Goal: Task Accomplishment & Management: Complete application form

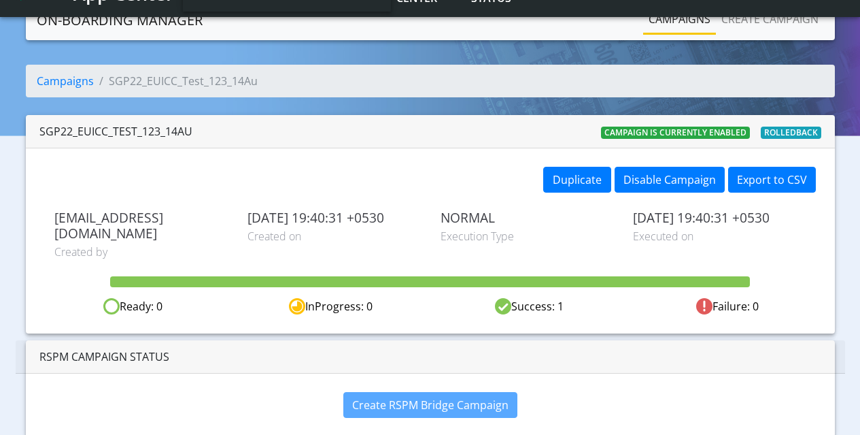
scroll to position [27, 0]
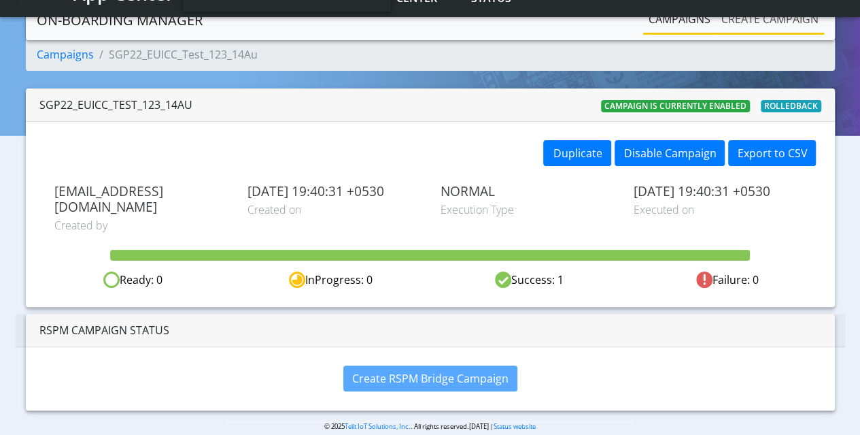
click at [733, 28] on link "Create campaign" at bounding box center [770, 18] width 108 height 27
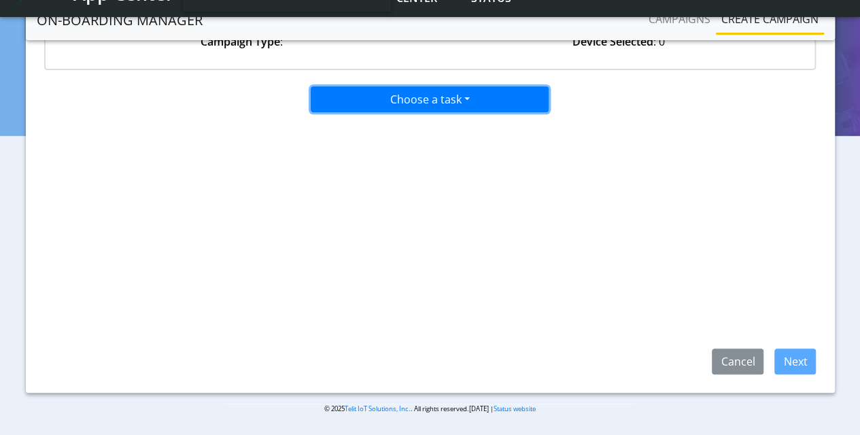
click at [414, 96] on button "Choose a task" at bounding box center [430, 99] width 238 height 26
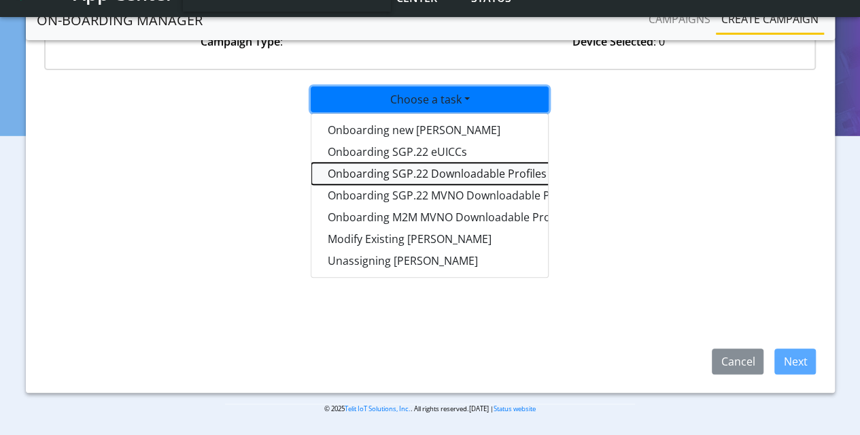
click at [396, 167] on tasksgp22profile-dropdown "Onboarding SGP.22 Downloadable Profiles" at bounding box center [482, 174] width 340 height 22
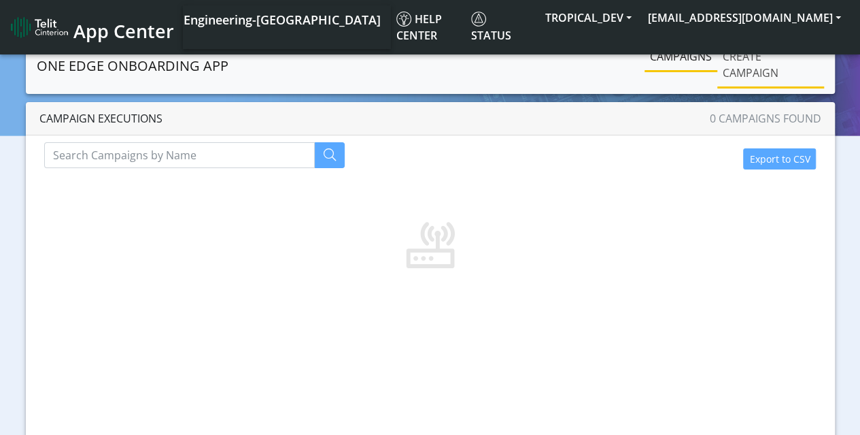
click at [741, 77] on link "Create campaign" at bounding box center [771, 65] width 107 height 44
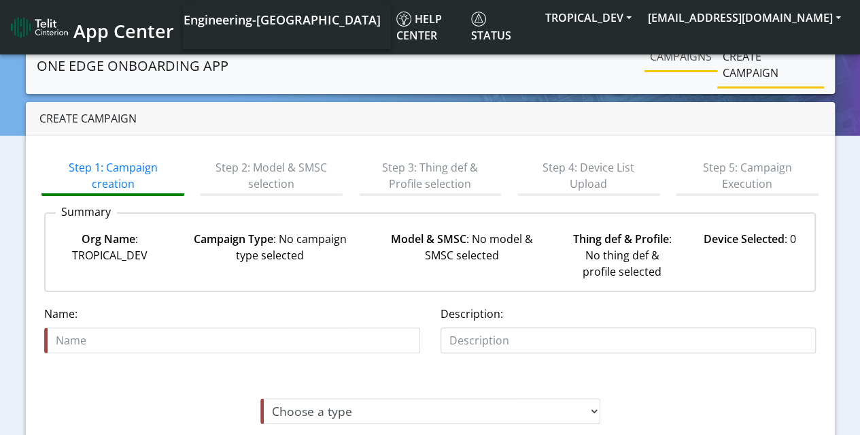
click at [663, 47] on link "Campaigns" at bounding box center [681, 56] width 73 height 27
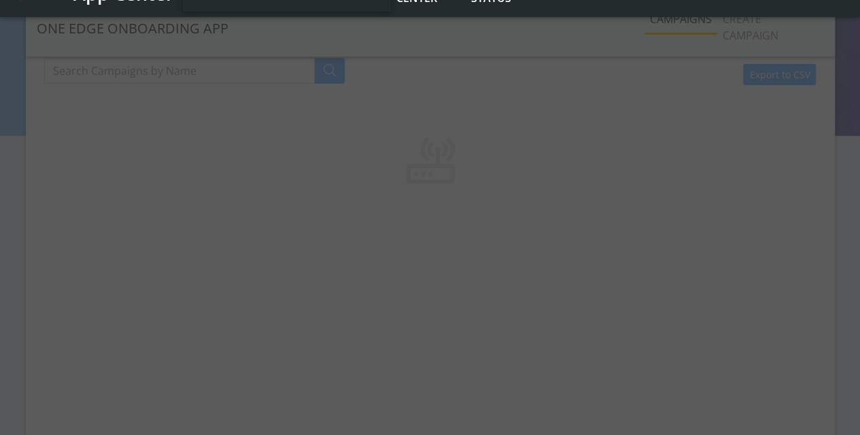
scroll to position [68, 0]
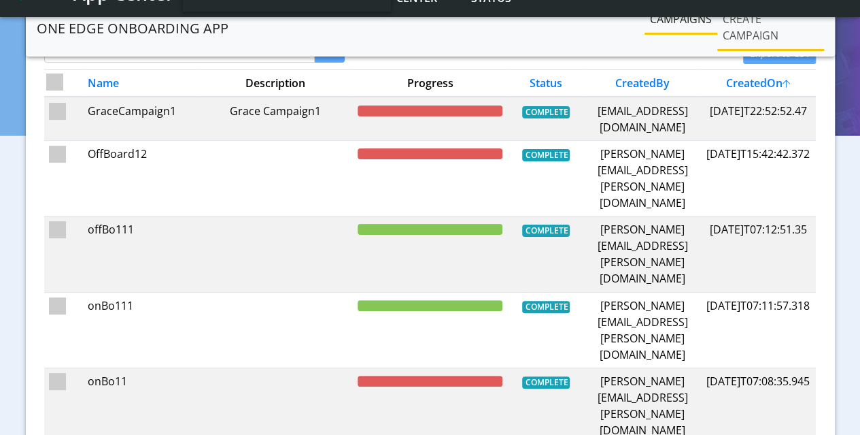
click at [777, 36] on link "Create campaign" at bounding box center [771, 27] width 107 height 44
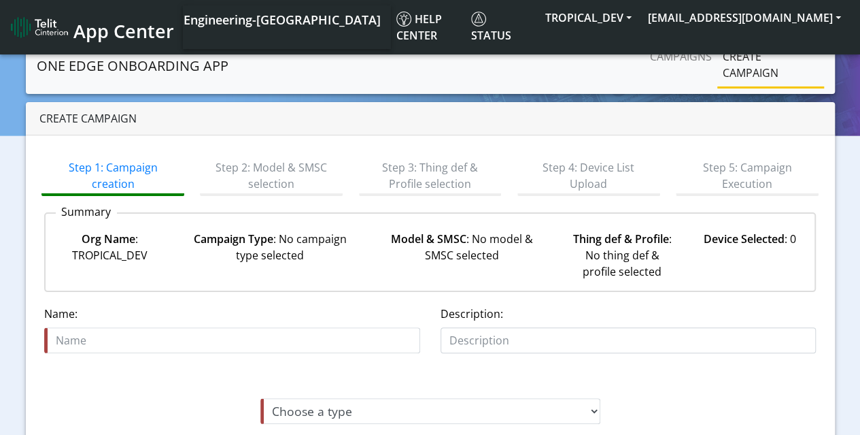
click at [114, 258] on div "Org Name : TROPICAL_DEV" at bounding box center [110, 255] width 128 height 49
click at [446, 246] on div "Model & SMSC : No model & SMSC selected" at bounding box center [462, 255] width 192 height 49
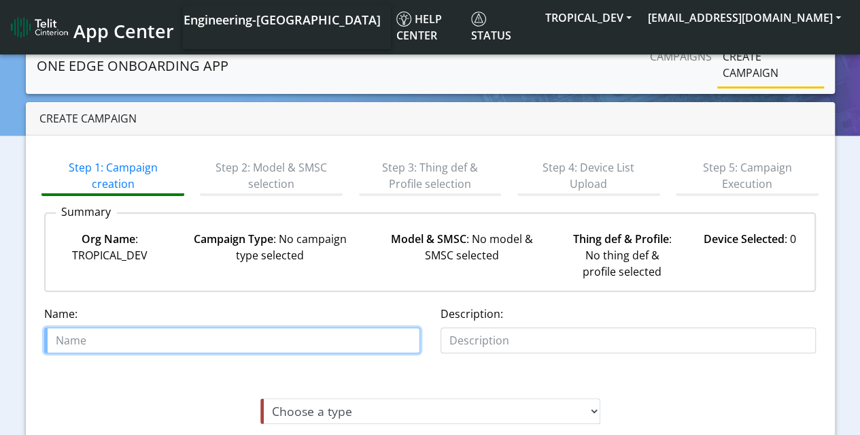
click at [239, 343] on input "text" at bounding box center [232, 340] width 376 height 26
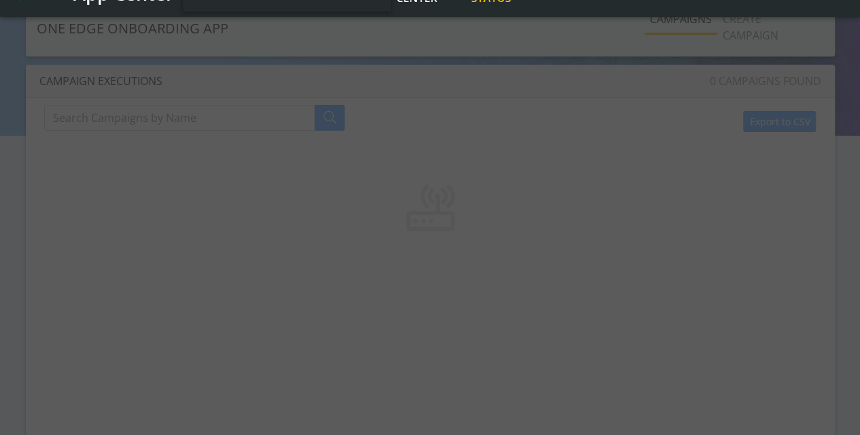
scroll to position [68, 0]
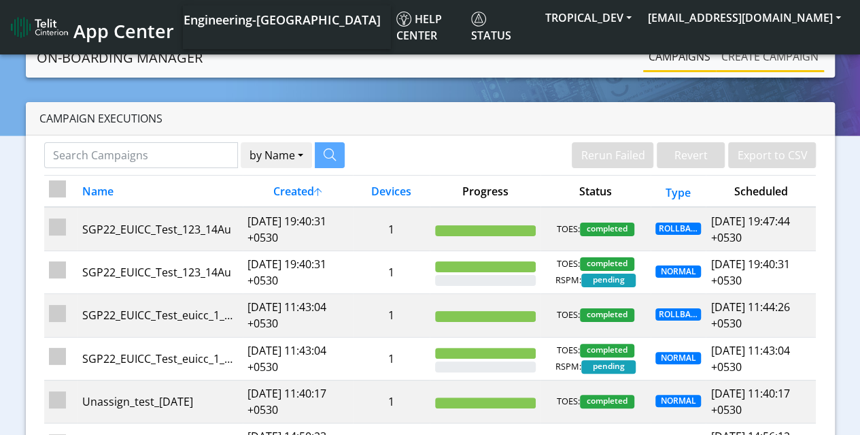
click at [779, 61] on link "Create campaign" at bounding box center [770, 56] width 108 height 27
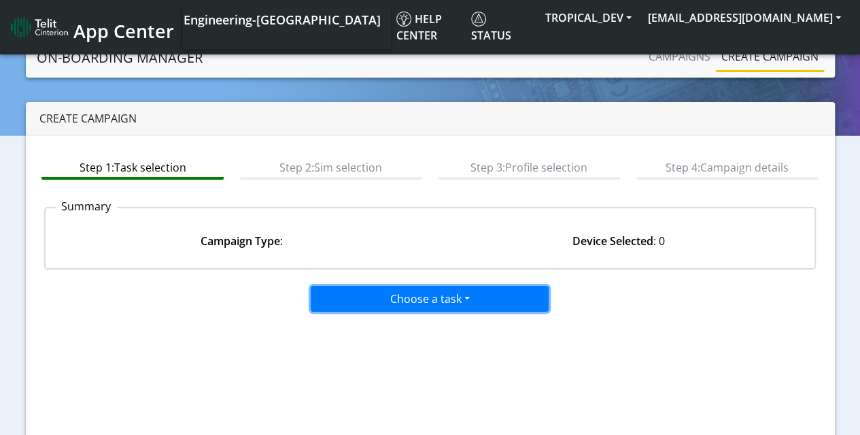
click at [394, 301] on button "Choose a task" at bounding box center [430, 299] width 238 height 26
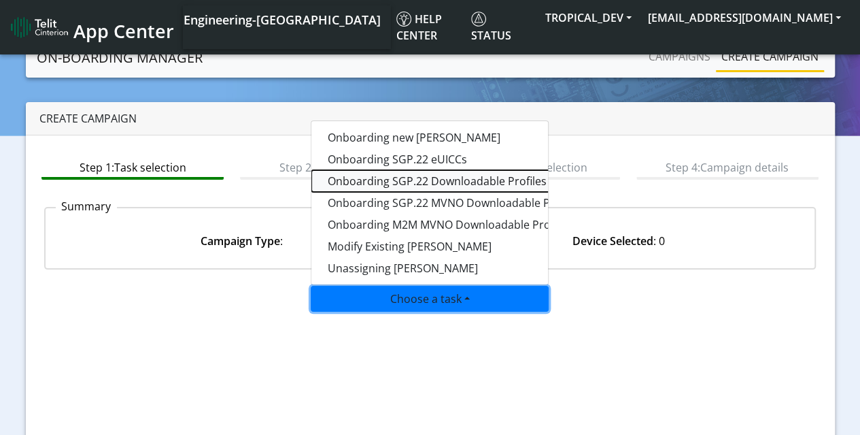
click at [407, 182] on tasksgp22profile-dropdown "Onboarding SGP.22 Downloadable Profiles" at bounding box center [482, 181] width 340 height 22
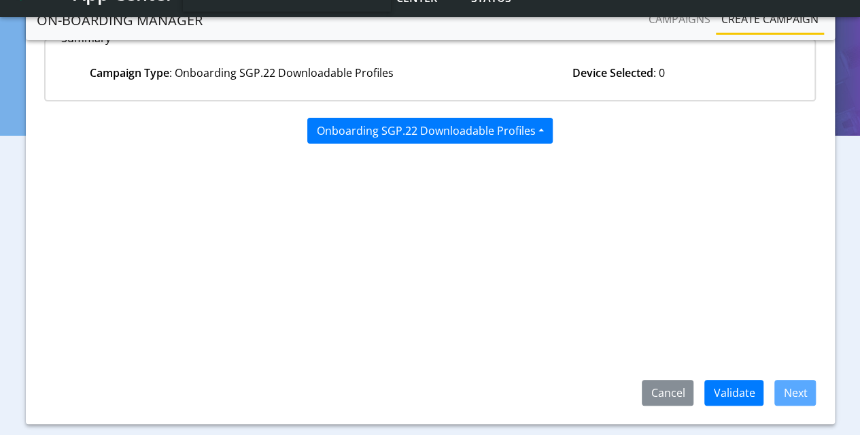
scroll to position [136, 0]
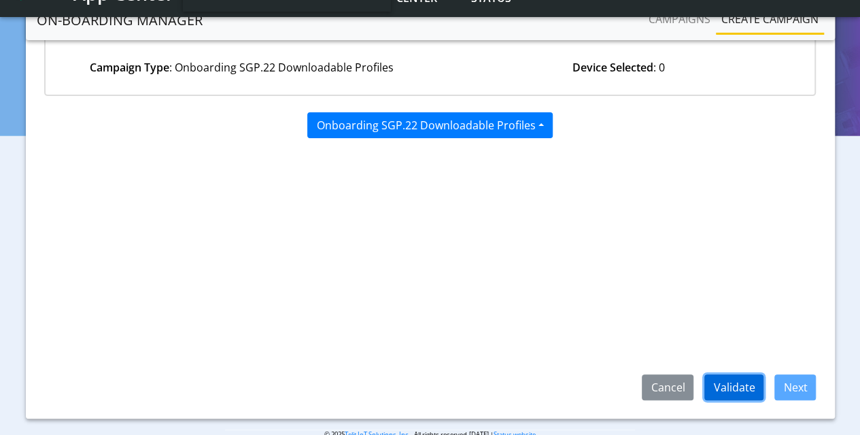
click at [743, 392] on button "Validate" at bounding box center [734, 387] width 59 height 26
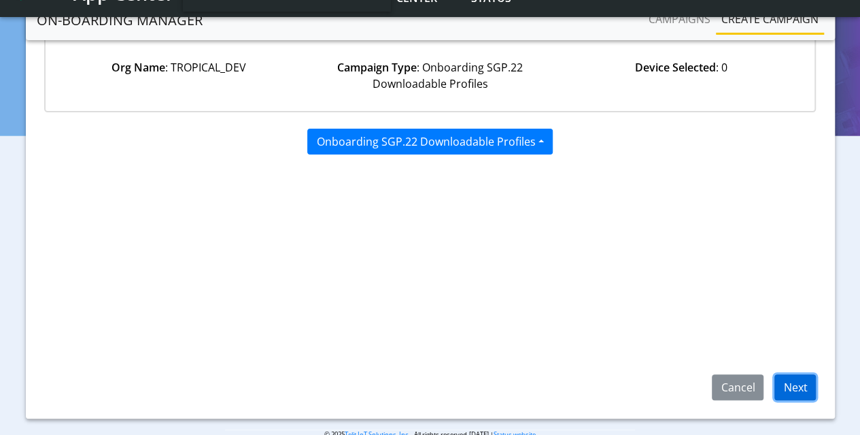
click at [796, 390] on button "Next" at bounding box center [795, 387] width 41 height 26
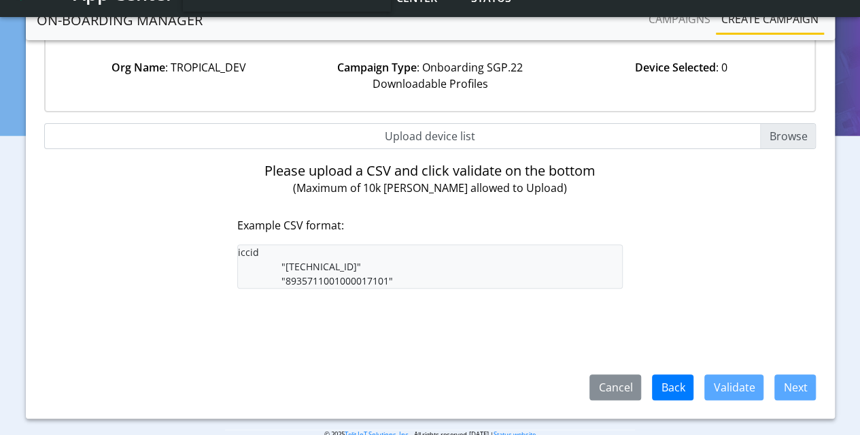
click at [776, 133] on input "Upload device list" at bounding box center [430, 136] width 773 height 26
type input "C:\fakepath\SGP22profiles.csv"
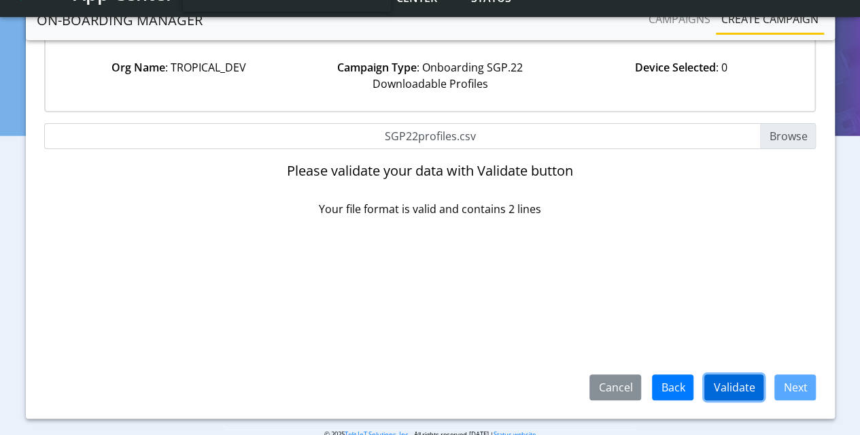
click at [744, 384] on button "Validate" at bounding box center [734, 387] width 59 height 26
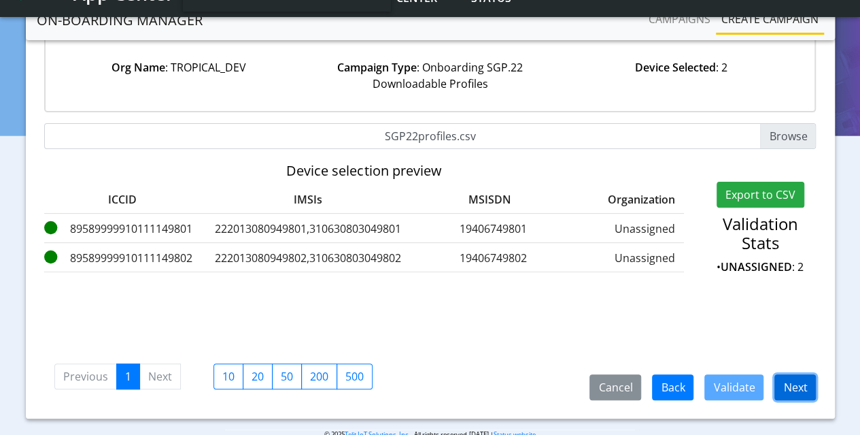
click at [801, 382] on button "Next" at bounding box center [795, 387] width 41 height 26
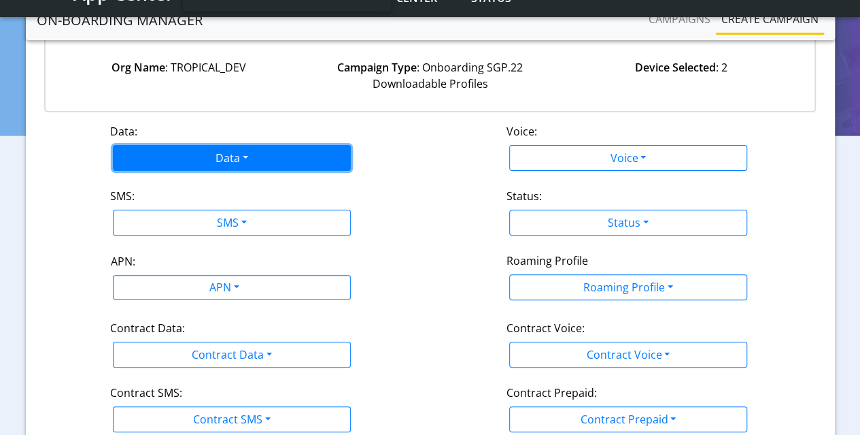
click at [158, 160] on button "Data" at bounding box center [232, 158] width 238 height 26
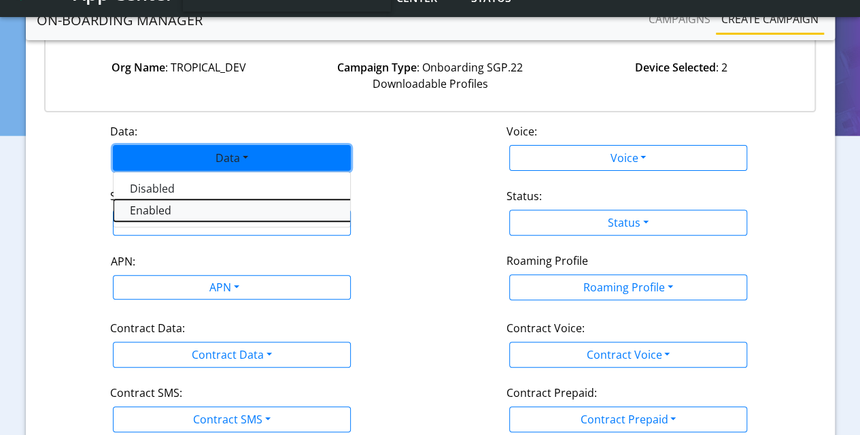
click at [150, 211] on button "Enabled" at bounding box center [284, 210] width 340 height 22
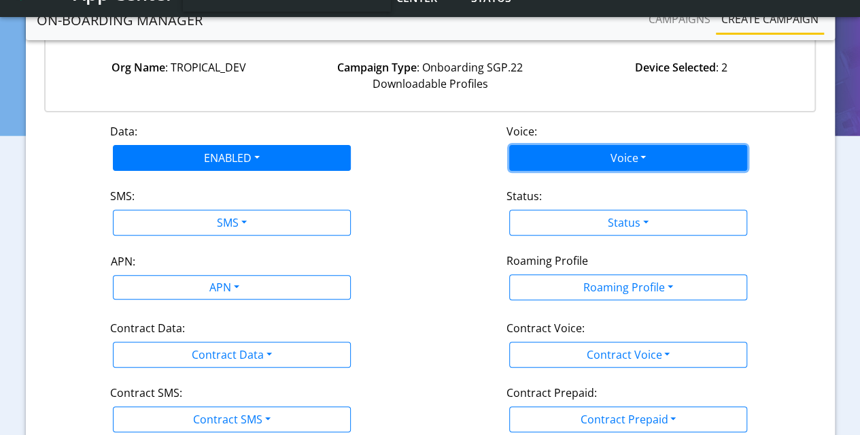
click at [641, 155] on button "Voice" at bounding box center [628, 158] width 238 height 26
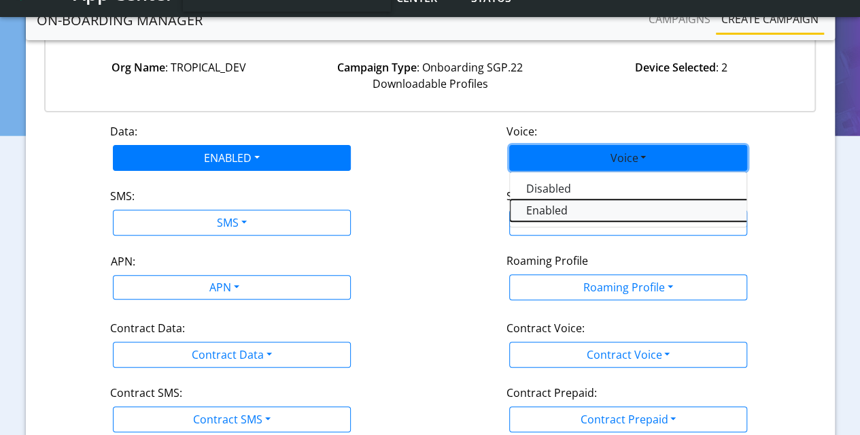
click at [550, 206] on button "Enabled" at bounding box center [680, 210] width 340 height 22
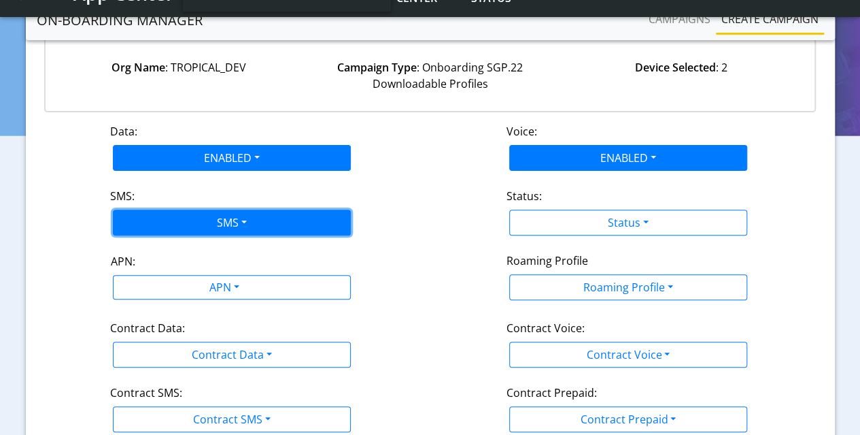
click at [184, 222] on button "SMS" at bounding box center [232, 222] width 238 height 26
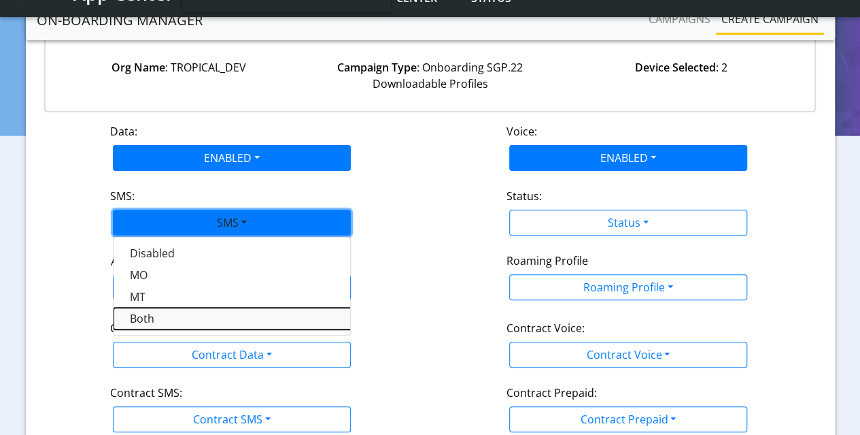
click at [168, 315] on button "Both" at bounding box center [284, 318] width 340 height 22
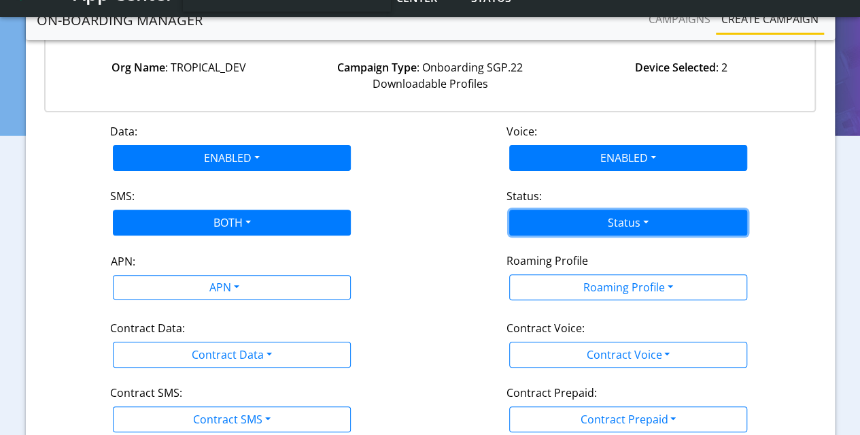
click at [580, 219] on button "Status" at bounding box center [628, 222] width 238 height 26
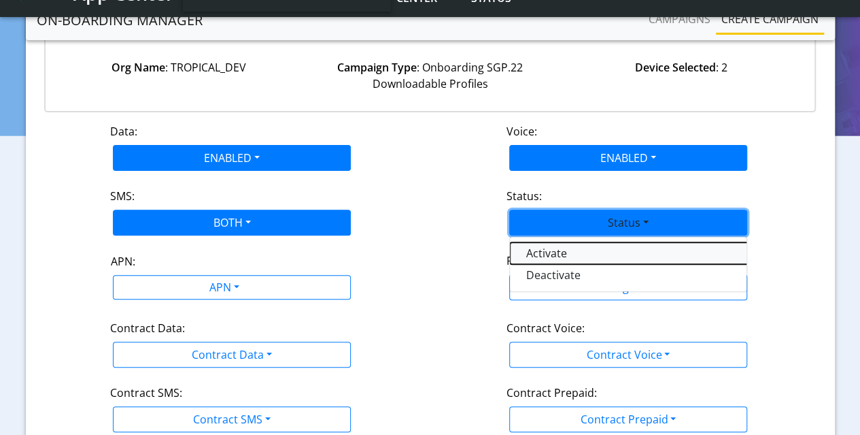
click at [559, 254] on button "Activate" at bounding box center [680, 253] width 340 height 22
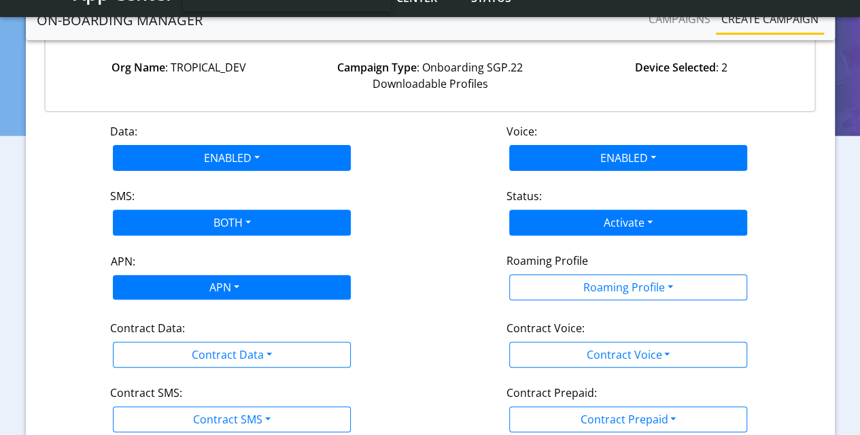
click at [286, 266] on body "App Center Engineering-US Help center Status TROPICAL_DEV sadminuser@example.com" at bounding box center [430, 65] width 860 height 402
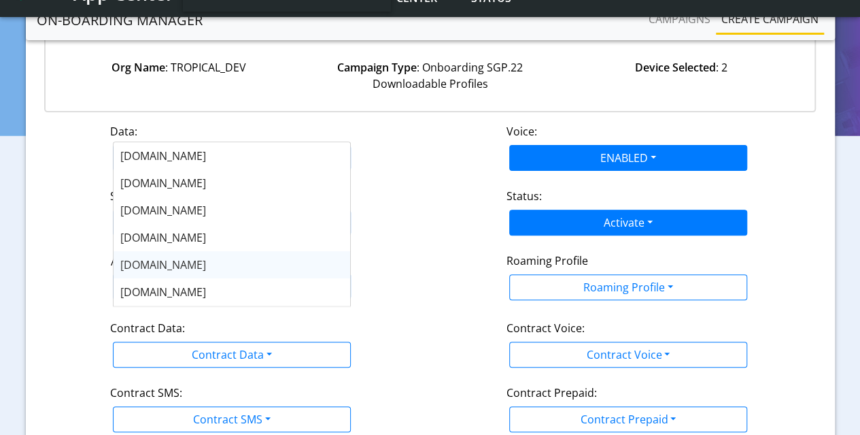
click at [145, 262] on span "nxt17.eu" at bounding box center [163, 264] width 86 height 15
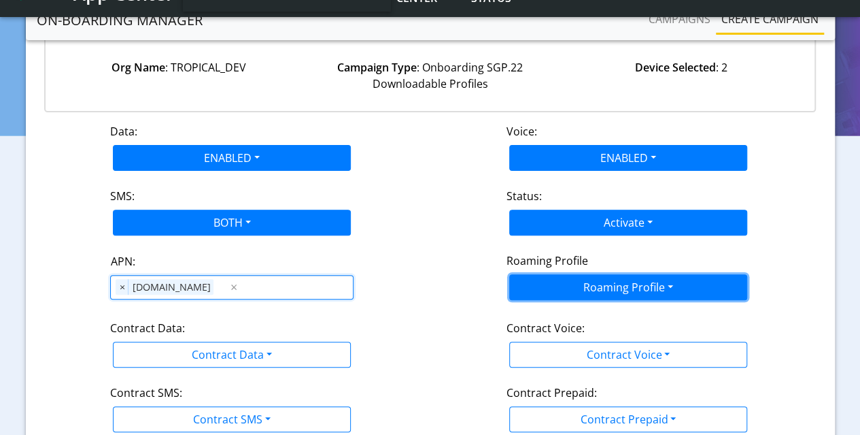
click at [585, 277] on button "Roaming Profile" at bounding box center [628, 287] width 238 height 26
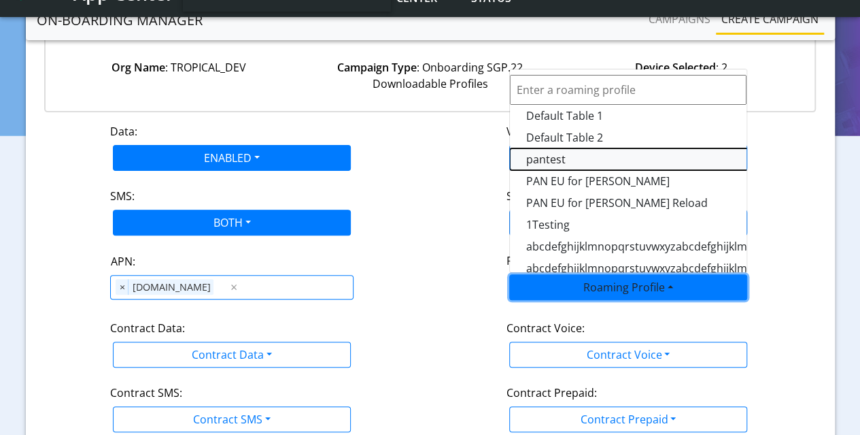
click at [552, 152] on Profile-dropdown "pantest" at bounding box center [680, 159] width 340 height 22
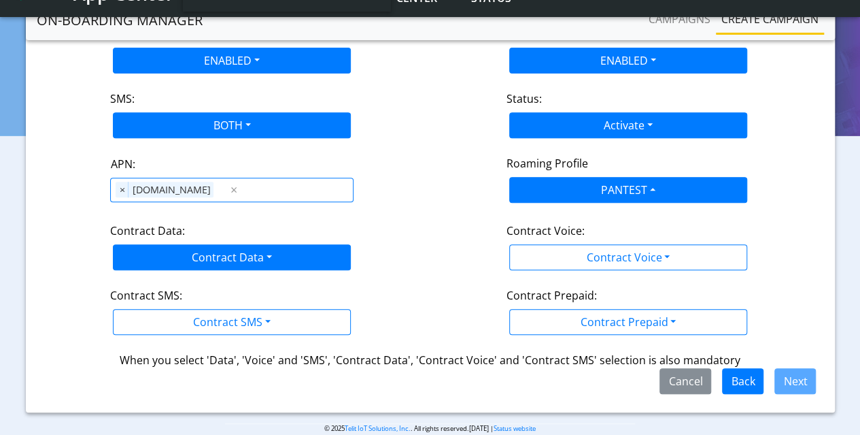
scroll to position [250, 0]
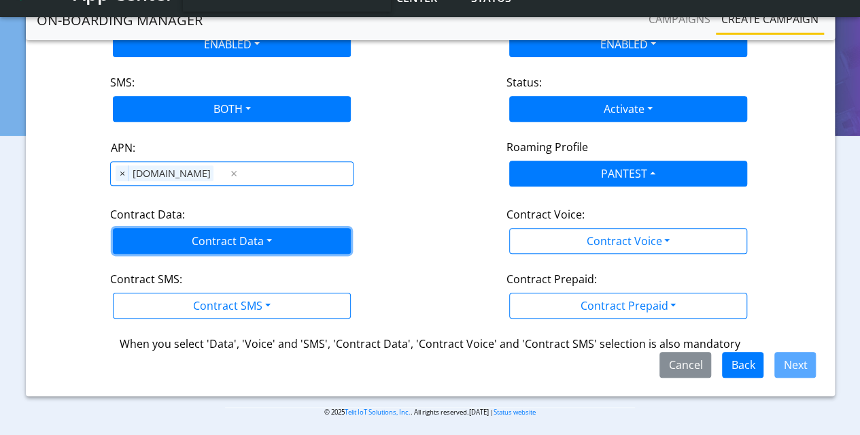
click at [252, 240] on button "Contract Data" at bounding box center [232, 241] width 238 height 26
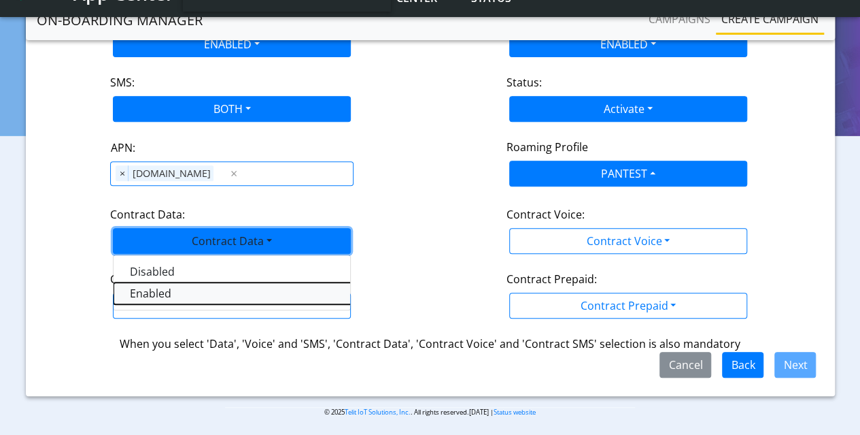
click at [173, 290] on Dataenabled-dropdown "Enabled" at bounding box center [284, 293] width 340 height 22
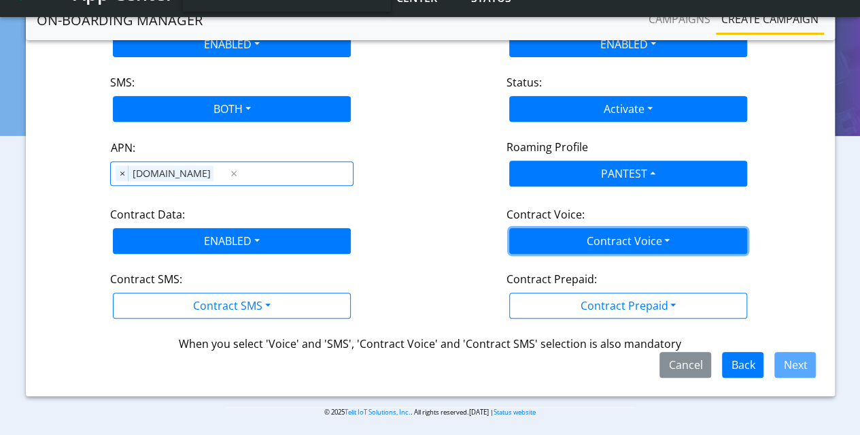
click at [638, 246] on button "Contract Voice" at bounding box center [628, 241] width 238 height 26
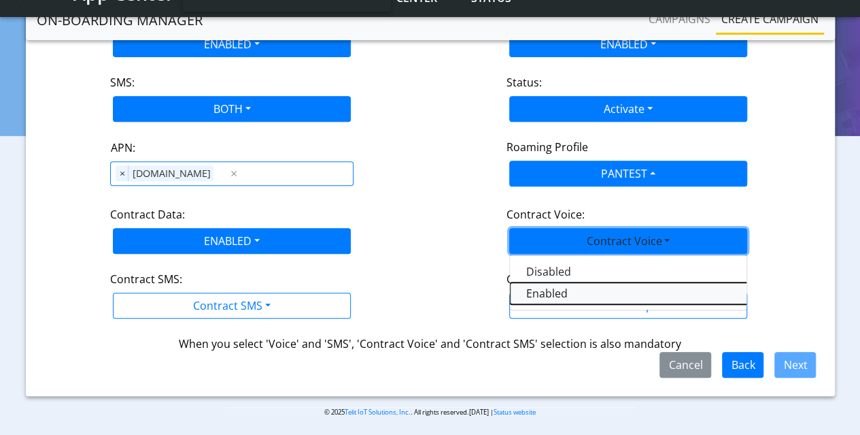
click at [556, 290] on Voiceenabled-dropdown "Enabled" at bounding box center [680, 293] width 340 height 22
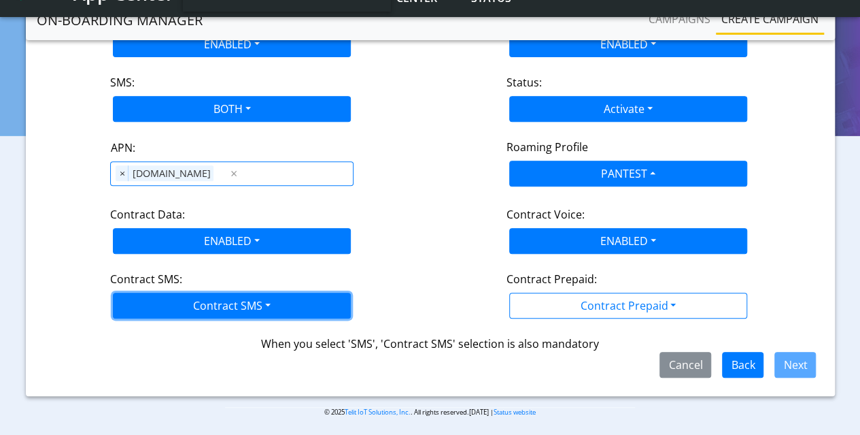
click at [254, 314] on button "Contract SMS" at bounding box center [232, 305] width 238 height 26
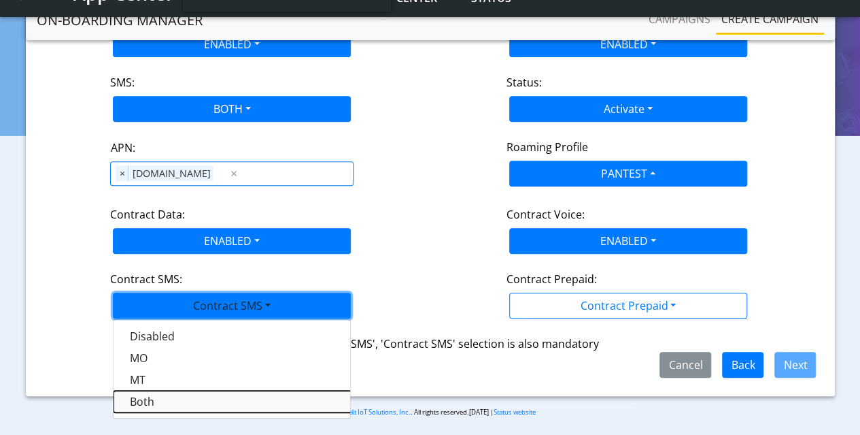
click at [148, 394] on SMSboth-dropdown "Both" at bounding box center [284, 401] width 340 height 22
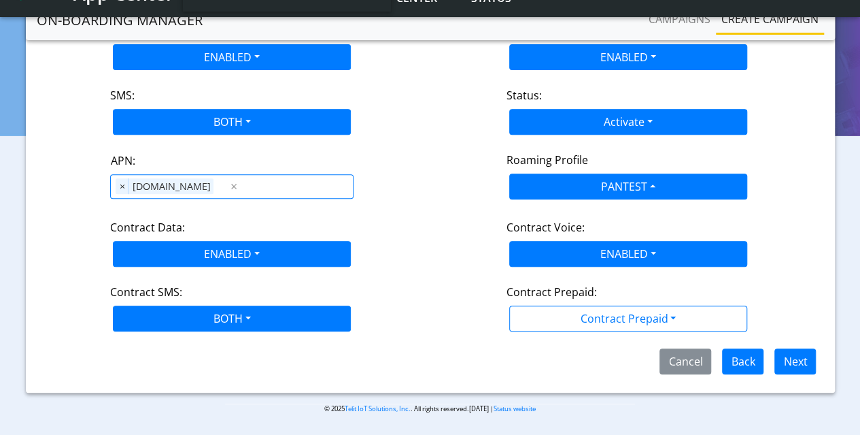
scroll to position [233, 0]
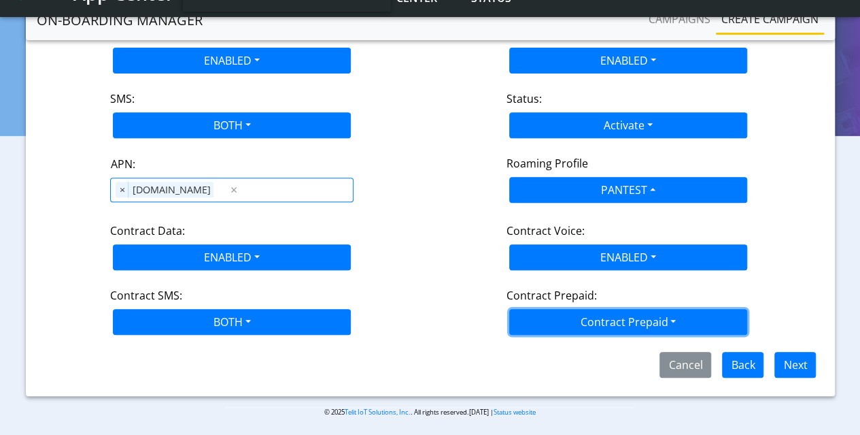
click at [570, 317] on button "Contract Prepaid" at bounding box center [628, 322] width 238 height 26
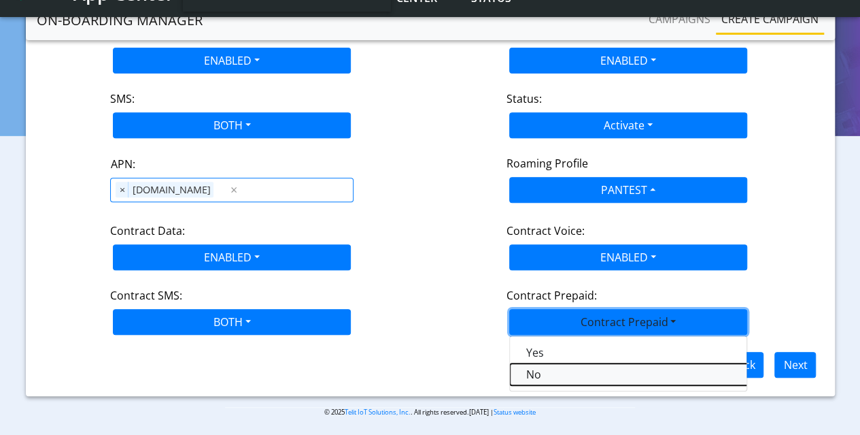
click at [539, 367] on Prepaidnotprepaid-dropdown "No" at bounding box center [680, 374] width 340 height 22
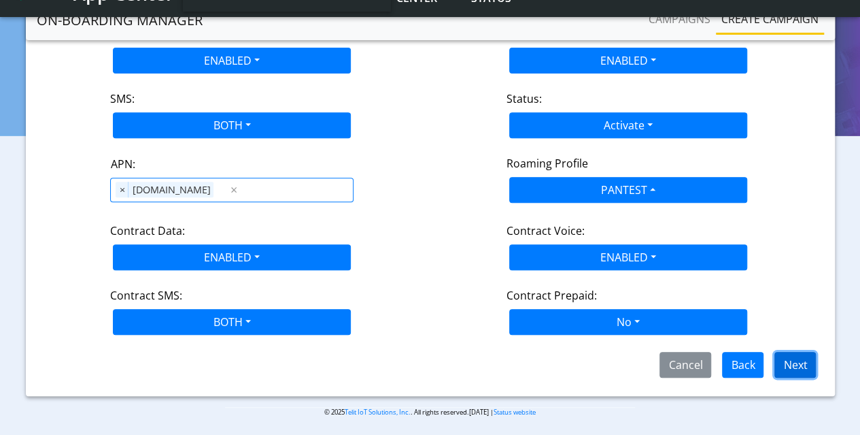
click at [804, 356] on button "Next" at bounding box center [795, 365] width 41 height 26
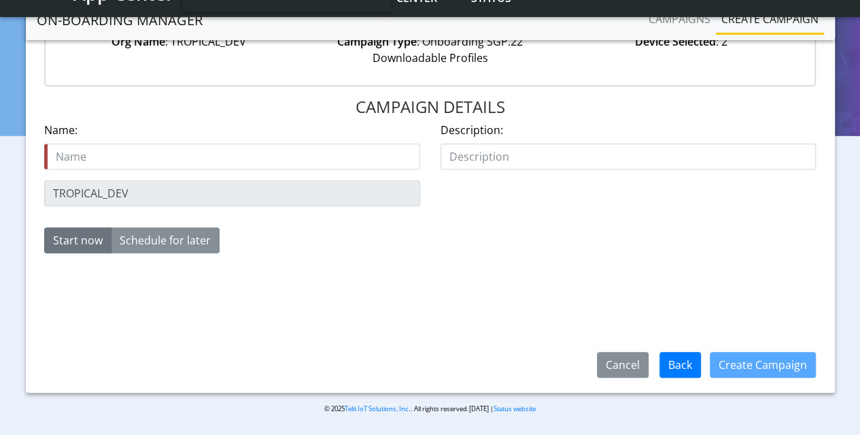
scroll to position [162, 0]
click at [197, 158] on input "text" at bounding box center [232, 157] width 376 height 26
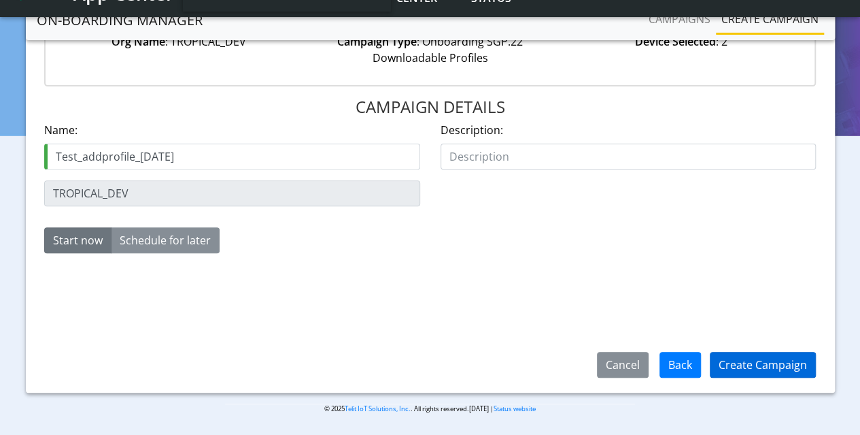
type input "Test_addprofile_18Aug"
click at [735, 367] on button "Create Campaign" at bounding box center [763, 365] width 106 height 26
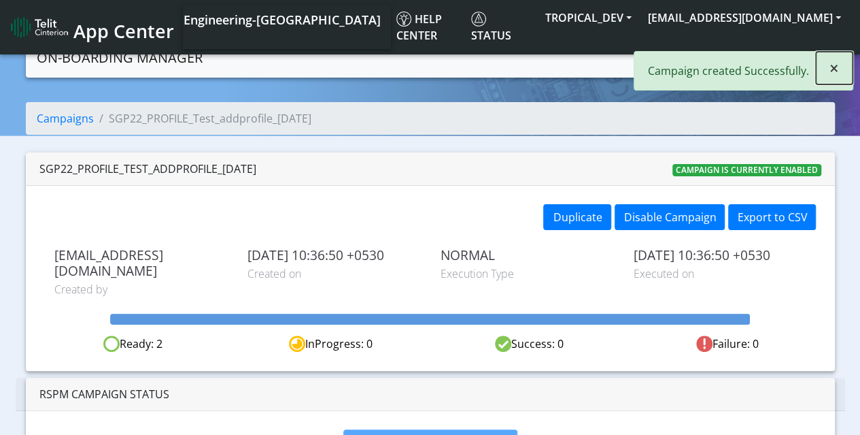
click at [837, 63] on span "×" at bounding box center [835, 67] width 10 height 22
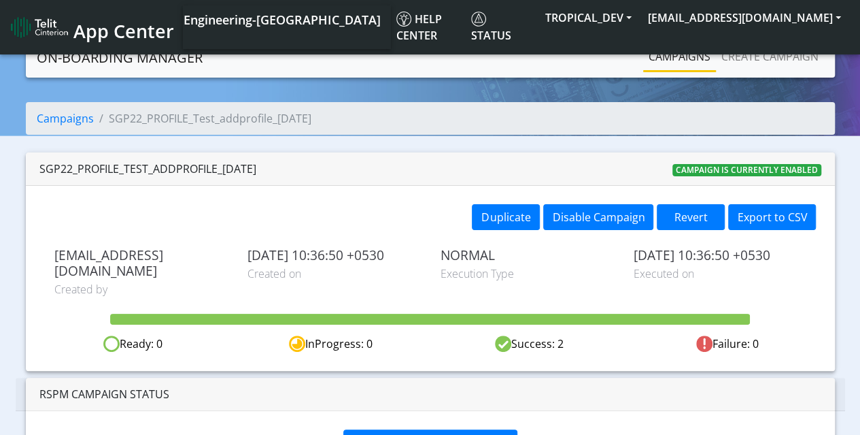
scroll to position [27, 0]
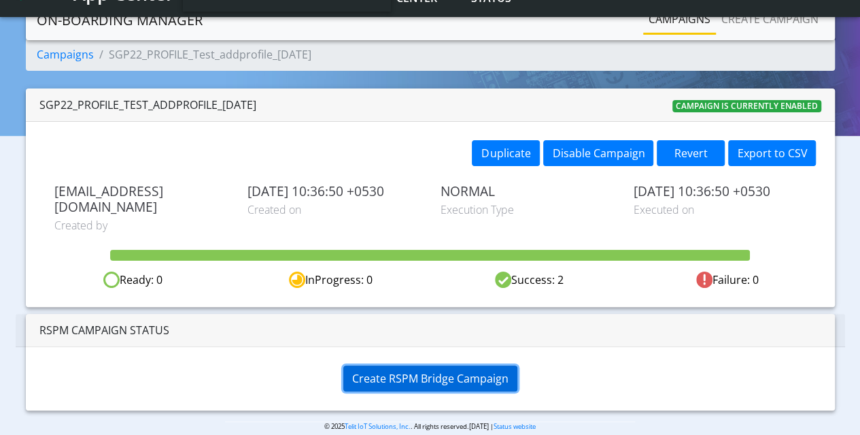
click at [423, 371] on span "Create RSPM Bridge Campaign" at bounding box center [430, 378] width 156 height 15
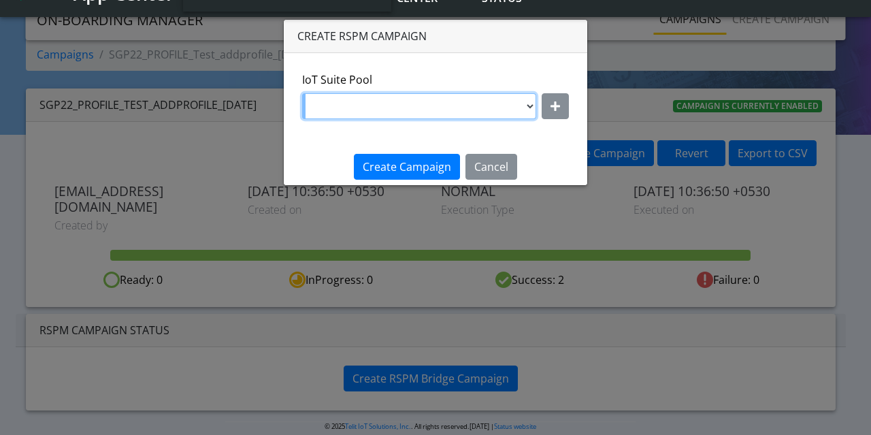
click at [456, 108] on select "DNLD_BYOC_MVNO_PROFILE_TEST145 DNLD-nxt17.eu-testpoolValidate DNLD-flolive.net-…" at bounding box center [419, 106] width 234 height 26
select select "f7e12c9d-b290-43e1-8cea-cba78f5e515d"
click at [303, 93] on select "DNLD_BYOC_MVNO_PROFILE_TEST145 DNLD-nxt17.eu-testpoolValidate DNLD-flolive.net-…" at bounding box center [419, 106] width 234 height 26
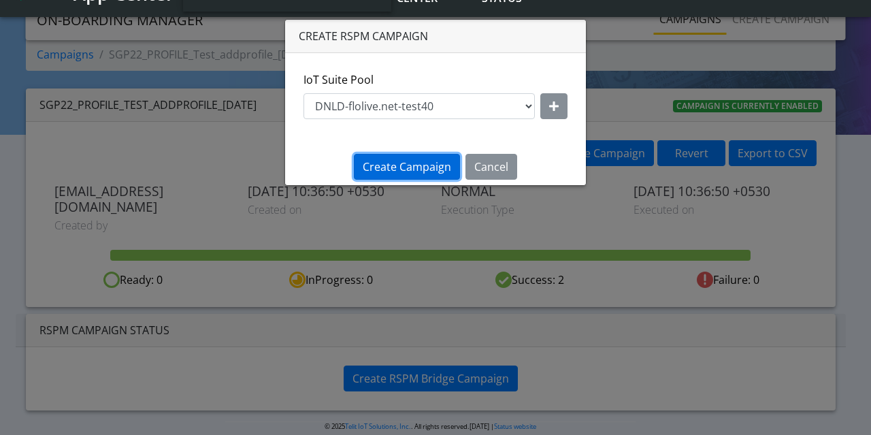
click at [408, 171] on span "Create Campaign" at bounding box center [407, 166] width 88 height 15
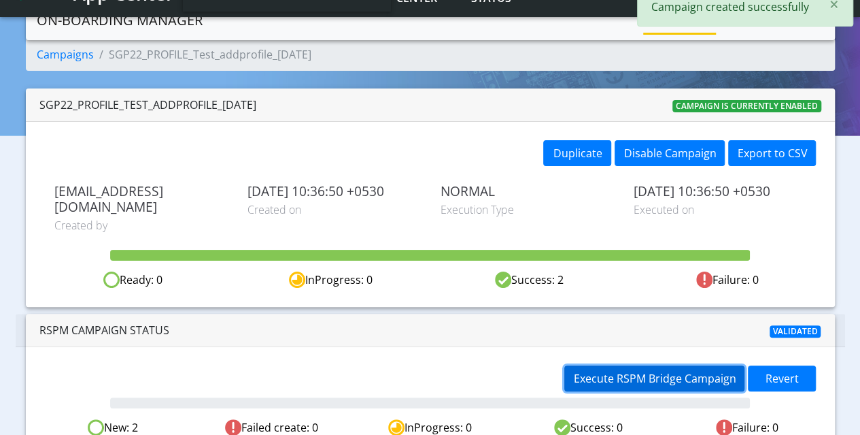
click at [626, 371] on span "Execute RSPM Bridge Campaign" at bounding box center [654, 378] width 163 height 15
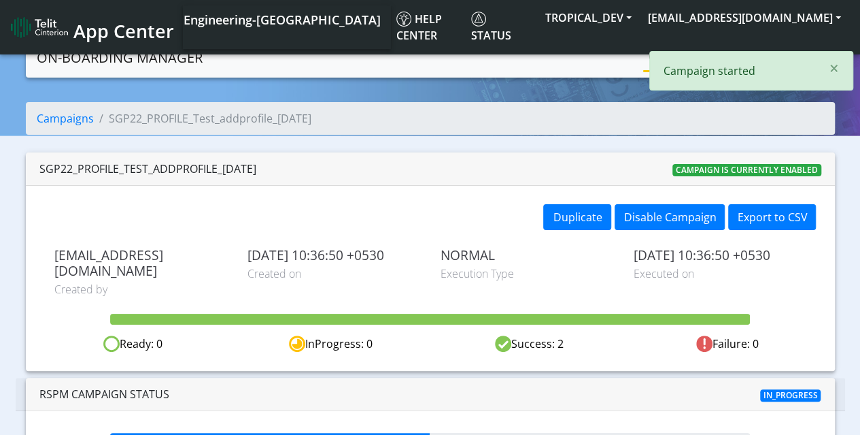
scroll to position [43, 0]
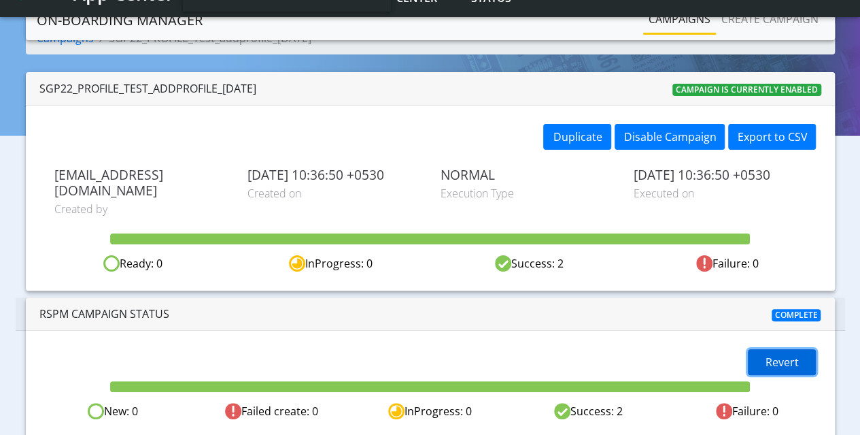
click at [788, 354] on span "Revert" at bounding box center [782, 361] width 33 height 15
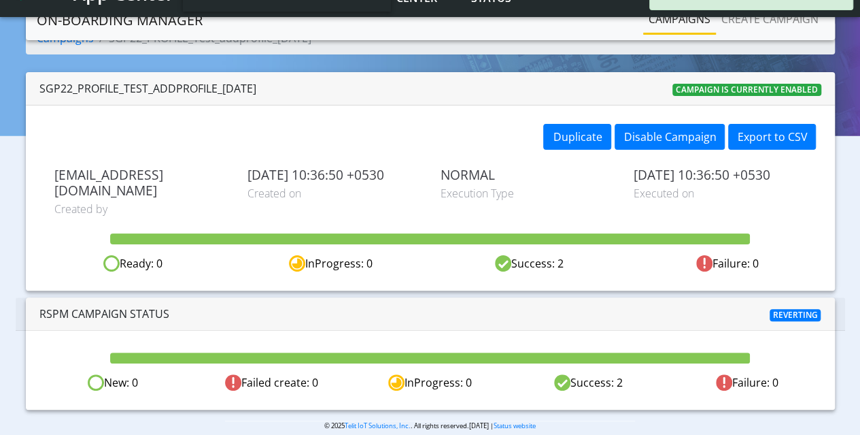
scroll to position [27, 0]
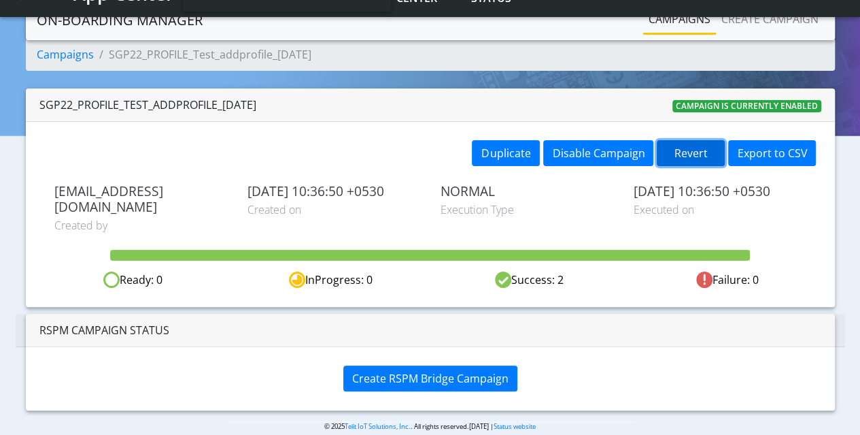
click at [692, 151] on button "Revert" at bounding box center [691, 153] width 68 height 26
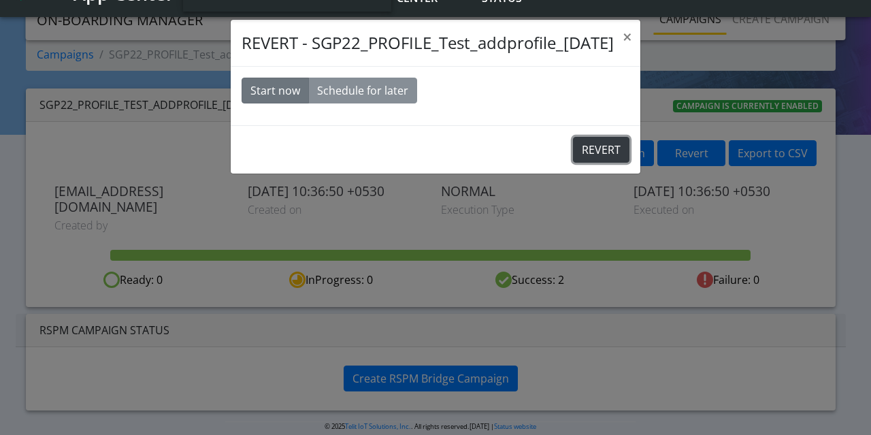
click at [597, 148] on button "REVERT" at bounding box center [601, 150] width 56 height 26
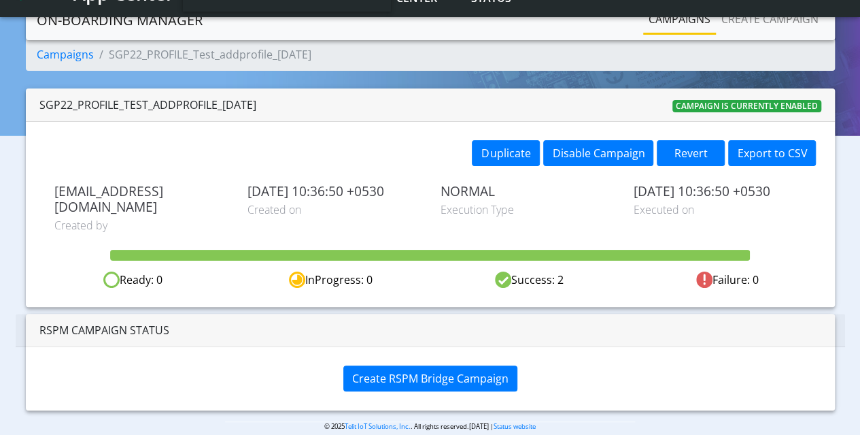
click at [692, 14] on link "Campaigns" at bounding box center [679, 18] width 73 height 27
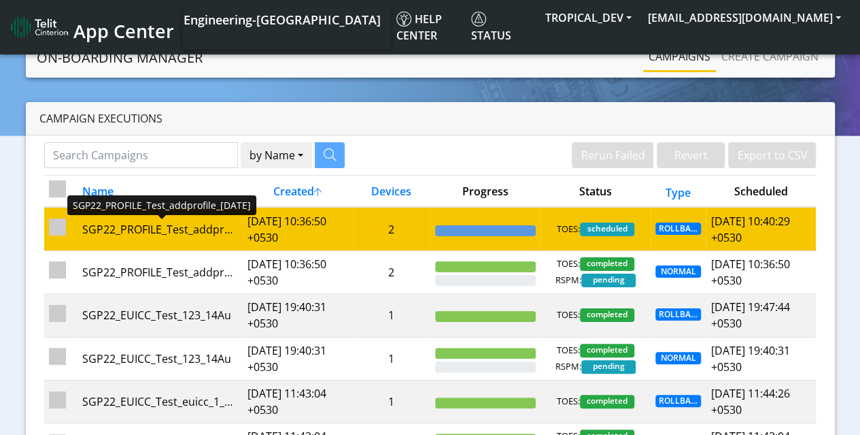
click at [184, 232] on div "SGP22_PROFILE_Test_addprofile_[DATE]" at bounding box center [160, 229] width 156 height 16
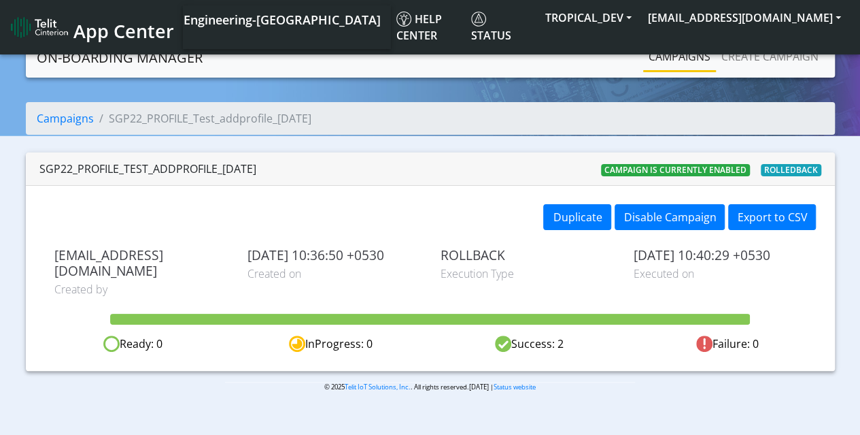
click at [655, 51] on link "Campaigns" at bounding box center [679, 56] width 73 height 27
